Goal: Transaction & Acquisition: Purchase product/service

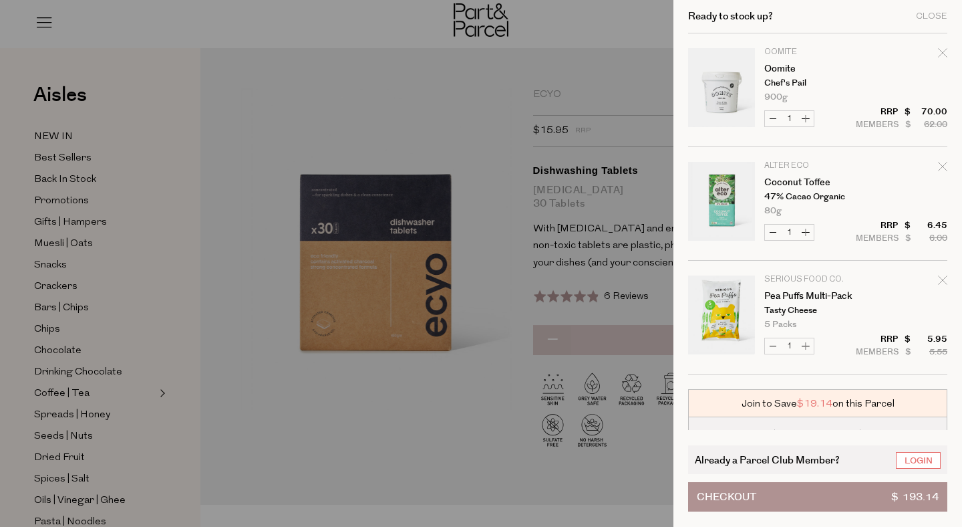
scroll to position [569, 0]
click at [943, 50] on icon "Remove Oomite" at bounding box center [942, 51] width 9 height 9
type input "Add Membership"
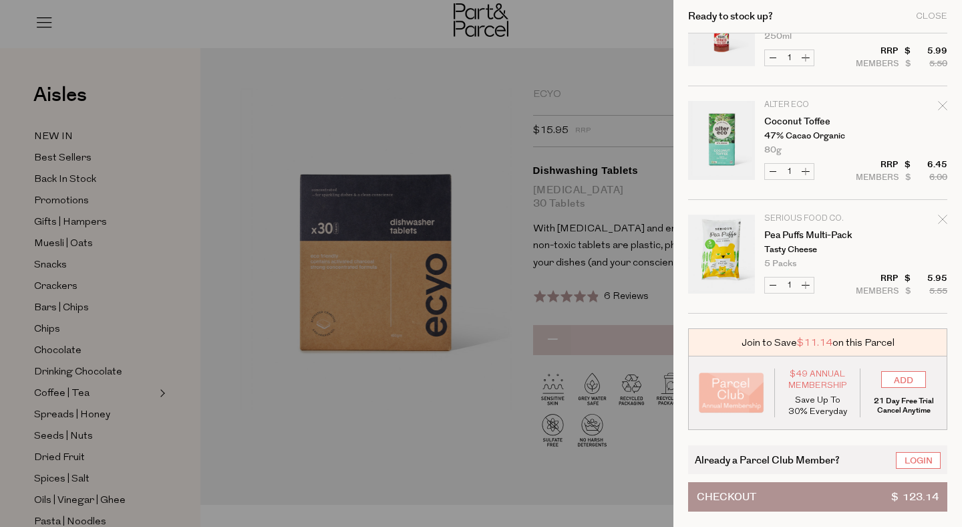
scroll to position [515, 0]
click at [918, 463] on link "Login" at bounding box center [918, 460] width 45 height 17
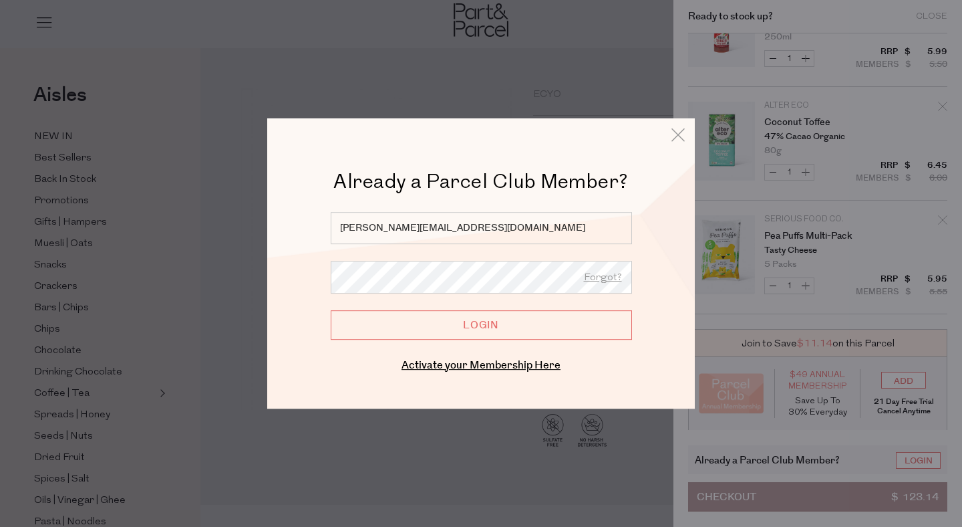
click at [480, 334] on input "Login" at bounding box center [481, 324] width 301 height 29
